Goal: Task Accomplishment & Management: Manage account settings

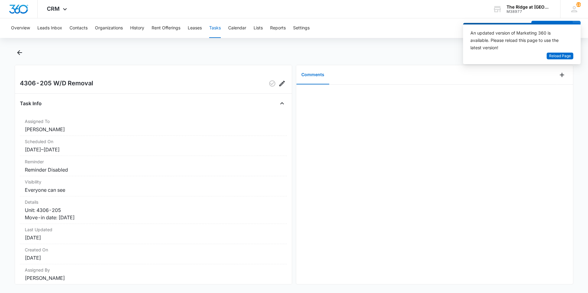
click at [18, 47] on div "Overview Leads Inbox Contacts Organizations History Rent Offerings Leases Tasks…" at bounding box center [294, 155] width 588 height 274
click at [19, 60] on div at bounding box center [294, 56] width 558 height 17
click at [19, 55] on icon "Back" at bounding box center [19, 52] width 5 height 5
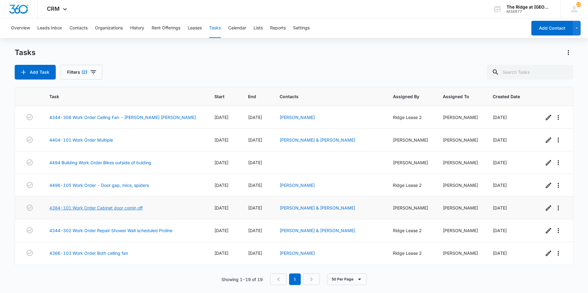
click at [132, 209] on link "4384-101 Work Order Cabinet door comin off" at bounding box center [95, 208] width 93 height 6
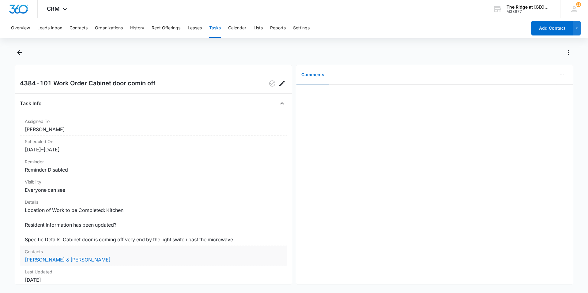
click at [95, 255] on dt "Contacts" at bounding box center [153, 251] width 257 height 6
click at [96, 260] on link "[PERSON_NAME] & [PERSON_NAME]" at bounding box center [68, 260] width 86 height 6
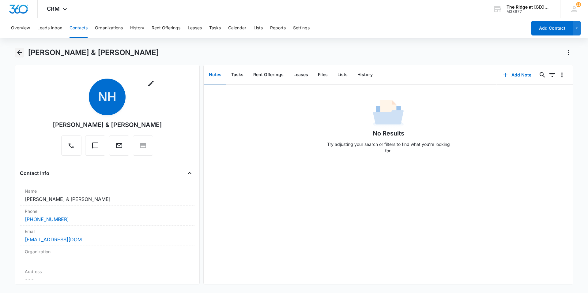
click at [23, 54] on icon "Back" at bounding box center [19, 52] width 7 height 7
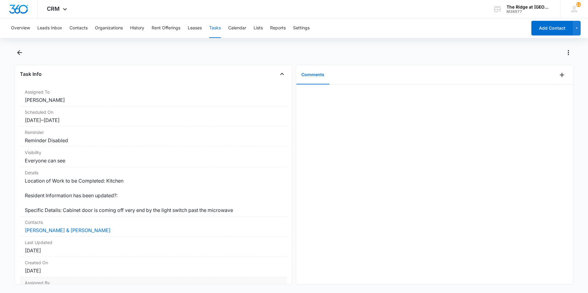
scroll to position [65, 0]
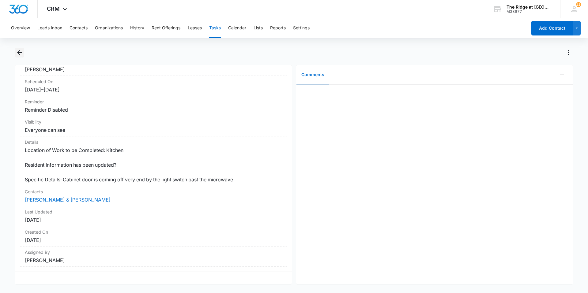
click at [19, 50] on icon "Back" at bounding box center [19, 52] width 7 height 7
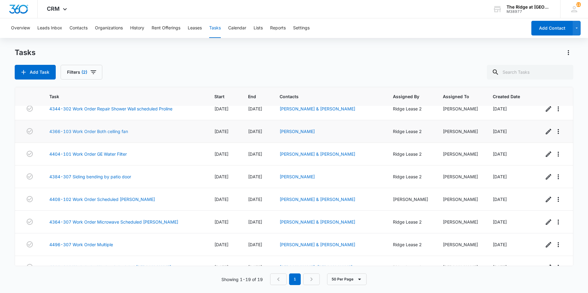
scroll to position [122, 0]
click at [290, 128] on div "[PERSON_NAME]" at bounding box center [328, 131] width 99 height 6
click at [287, 130] on link "[PERSON_NAME]" at bounding box center [296, 130] width 35 height 5
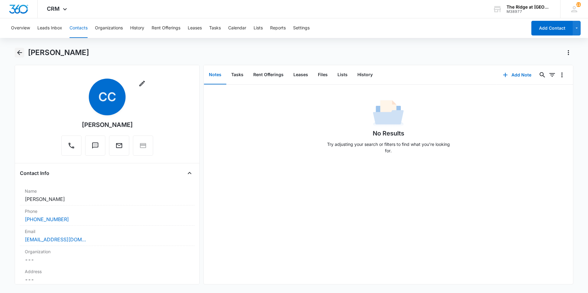
click at [18, 50] on icon "Back" at bounding box center [19, 52] width 7 height 7
